Goal: Task Accomplishment & Management: Complete application form

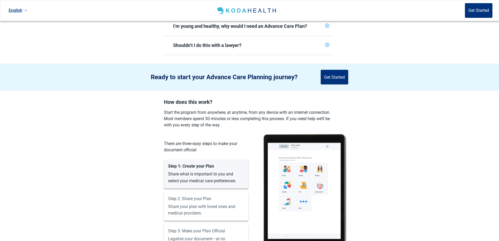
scroll to position [226, 0]
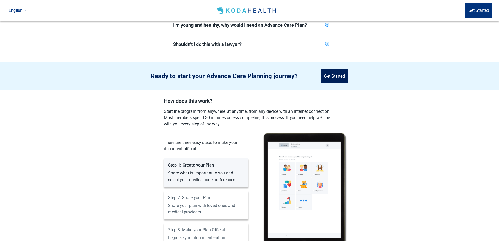
click at [332, 76] on button "Get Started" at bounding box center [335, 76] width 28 height 15
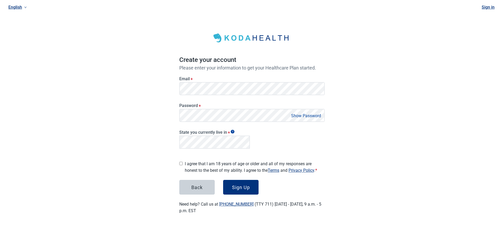
click at [368, 128] on div "English Sign in Create your account Please enter your information to get your H…" at bounding box center [252, 113] width 504 height 227
